Goal: Transaction & Acquisition: Download file/media

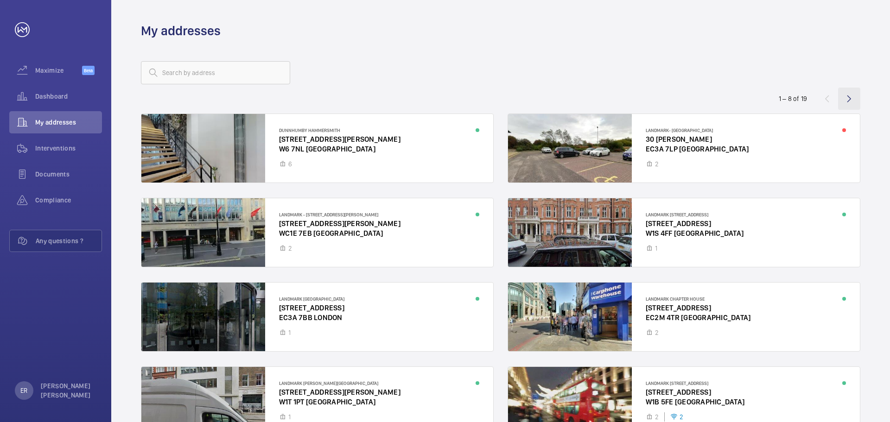
click at [852, 96] on wm-front-icon-button at bounding box center [849, 99] width 22 height 22
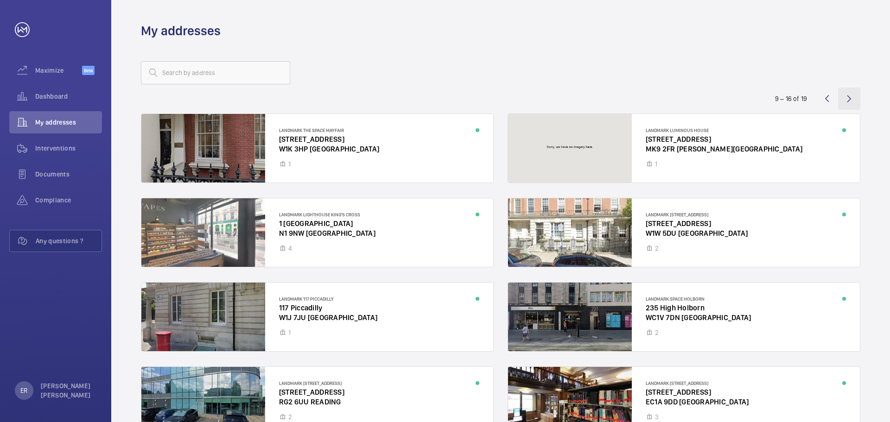
click at [852, 96] on wm-front-icon-button at bounding box center [849, 99] width 22 height 22
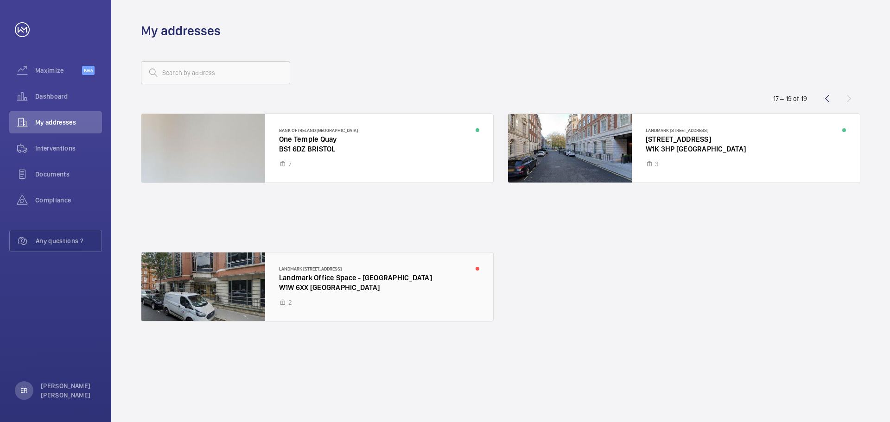
click at [361, 296] on div at bounding box center [317, 287] width 352 height 69
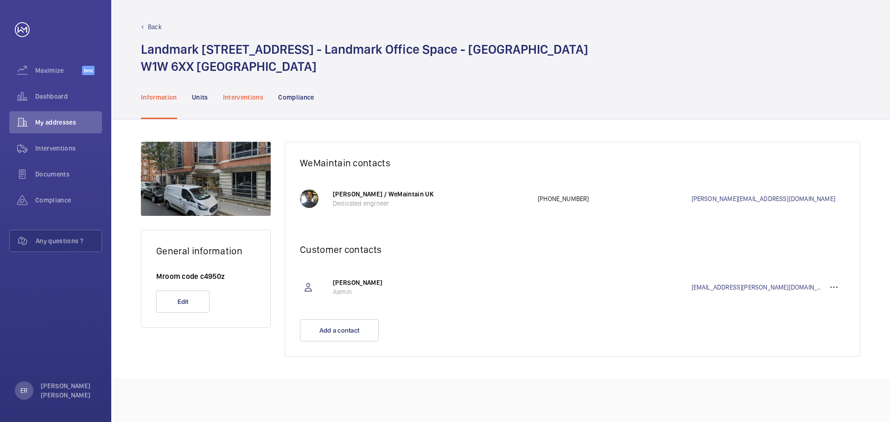
click at [236, 98] on p "Interventions" at bounding box center [243, 97] width 41 height 9
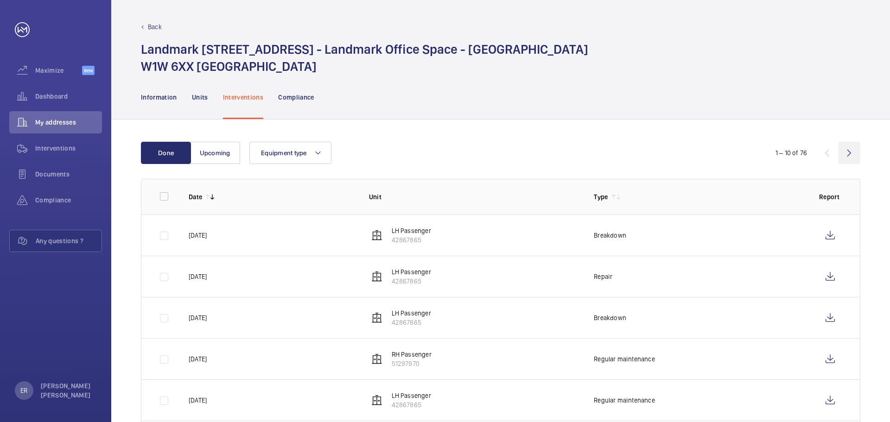
click at [851, 153] on wm-front-icon-button at bounding box center [849, 153] width 22 height 22
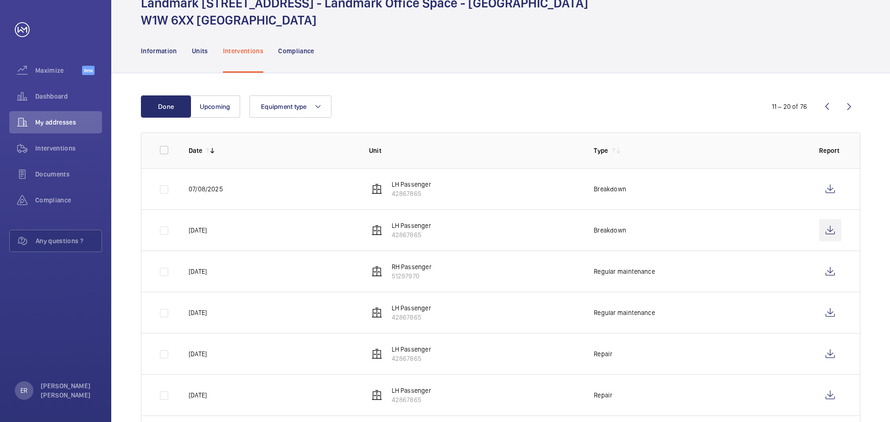
scroll to position [46, 0]
click at [832, 227] on wm-front-icon-button at bounding box center [830, 230] width 22 height 22
